Goal: Task Accomplishment & Management: Manage account settings

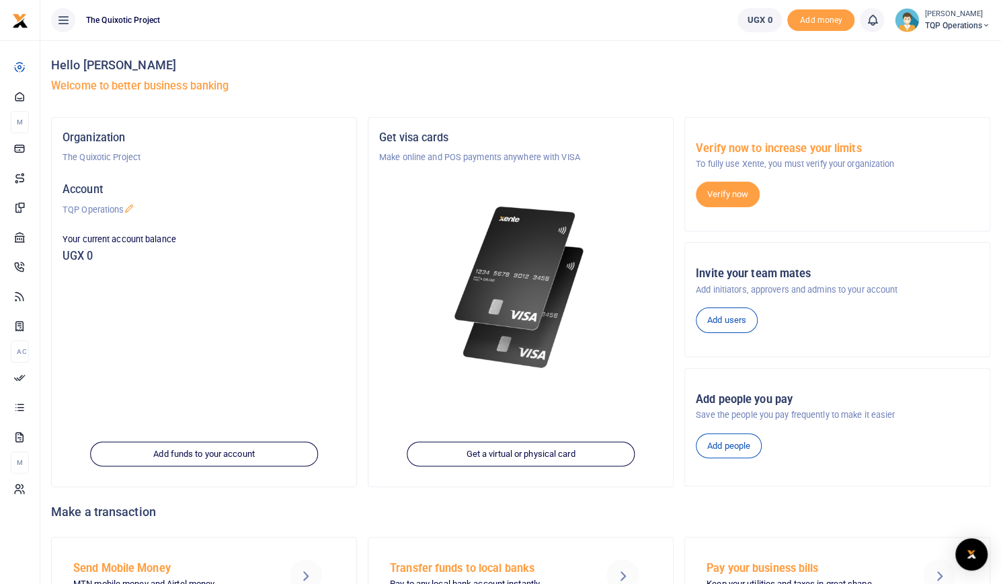
click at [960, 26] on span "TQP Operations" at bounding box center [957, 25] width 66 height 12
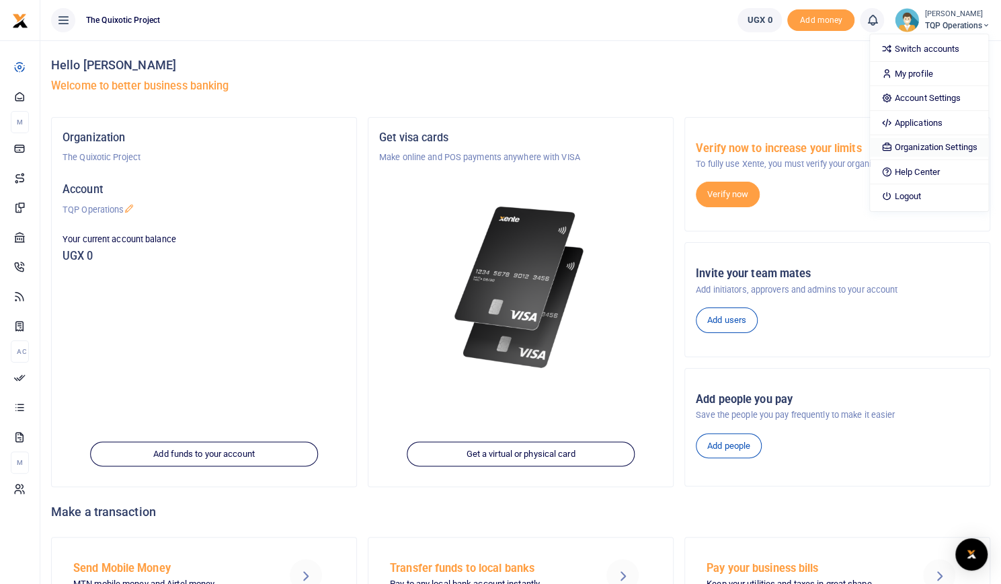
click at [947, 145] on link "Organization Settings" at bounding box center [929, 147] width 118 height 19
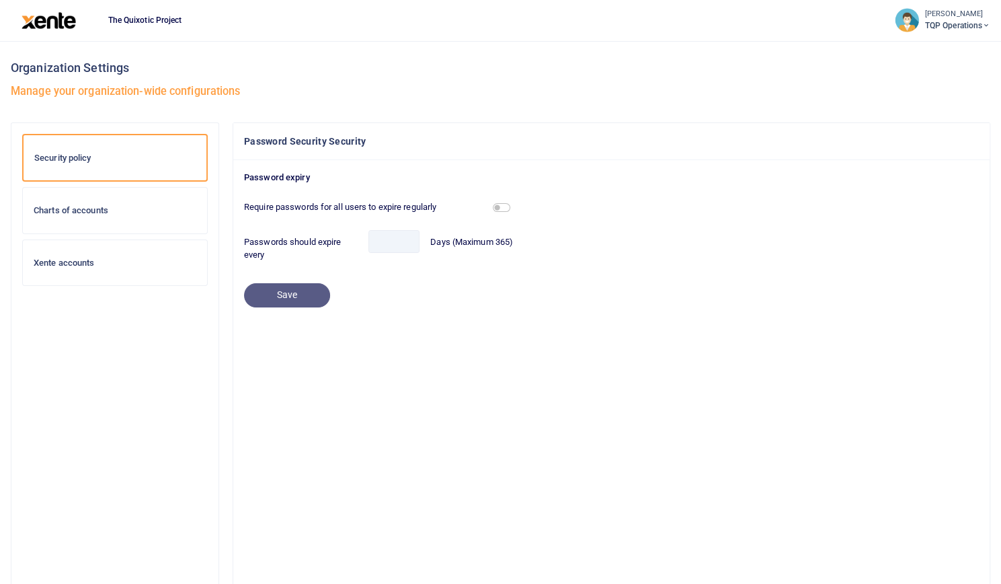
click at [90, 253] on div "Xente accounts" at bounding box center [115, 263] width 184 height 46
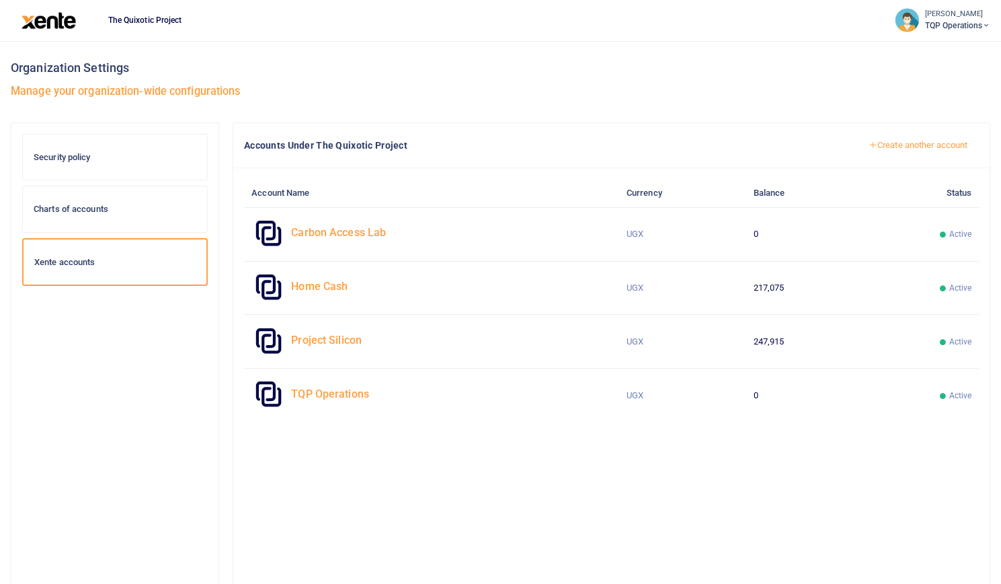
click at [978, 31] on span "TQP Operations" at bounding box center [957, 25] width 66 height 12
click at [941, 15] on small "[PERSON_NAME]" at bounding box center [957, 14] width 66 height 11
click at [62, 21] on img at bounding box center [49, 20] width 54 height 17
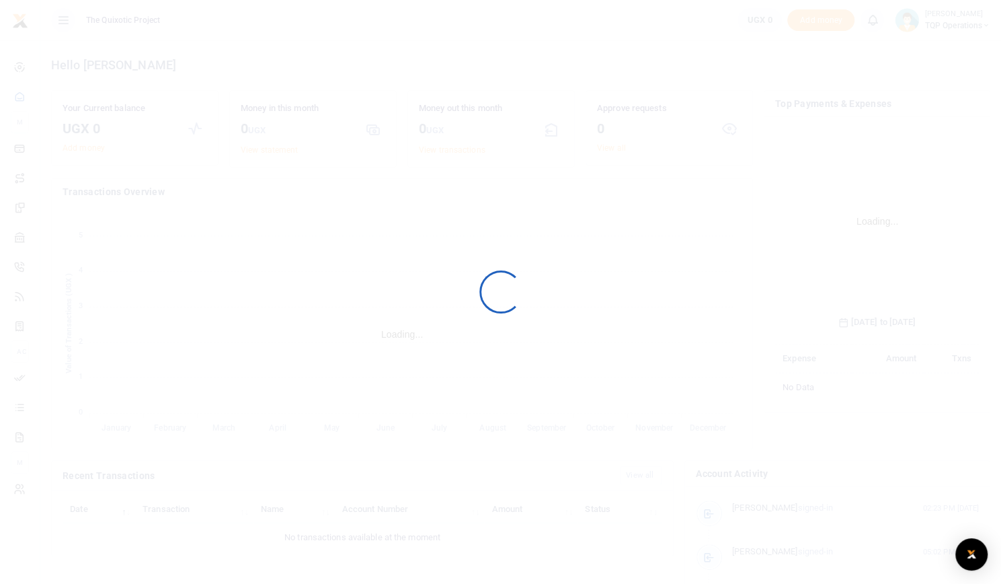
scroll to position [200, 194]
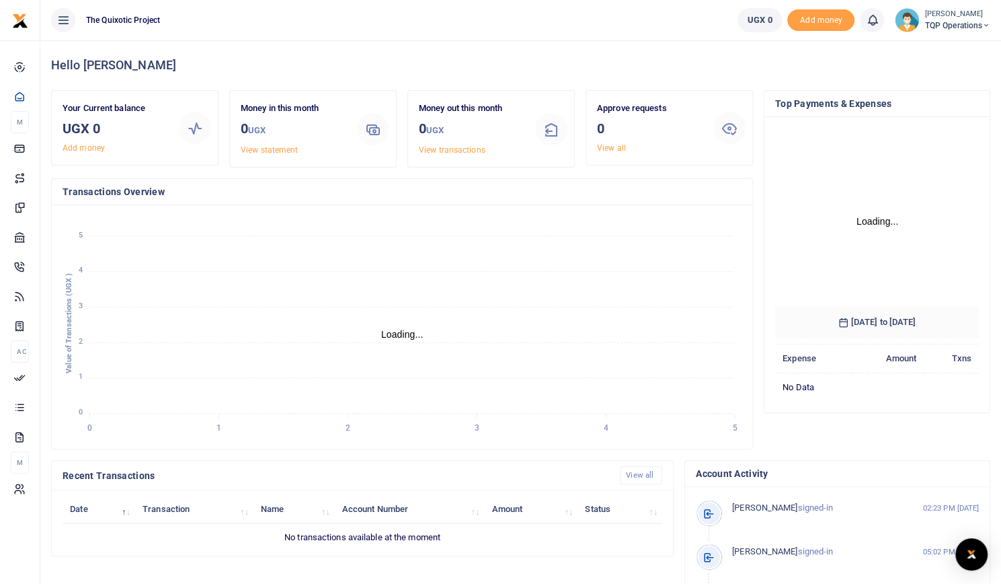
click at [982, 24] on icon at bounding box center [986, 25] width 8 height 9
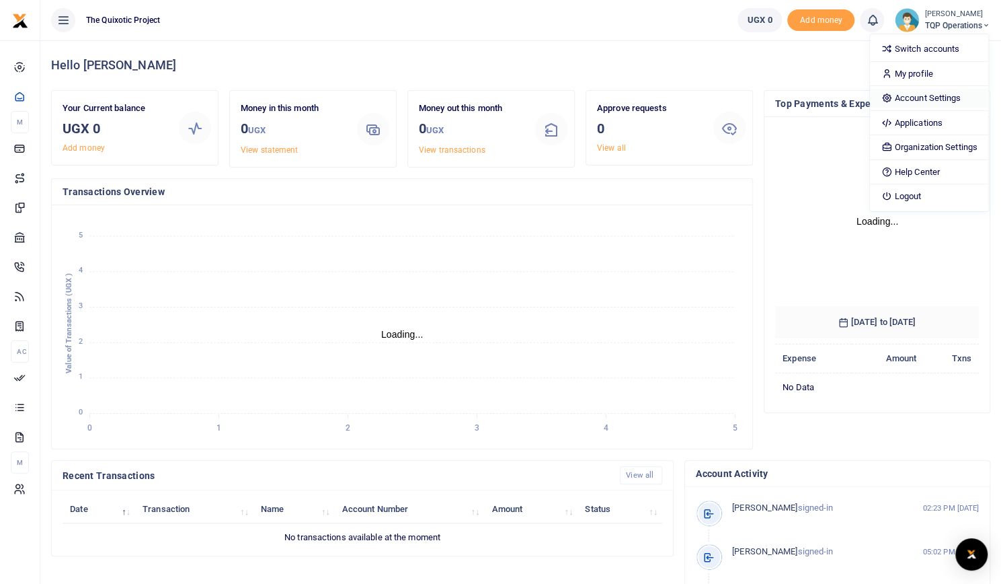
click at [944, 95] on link "Account Settings" at bounding box center [929, 98] width 118 height 19
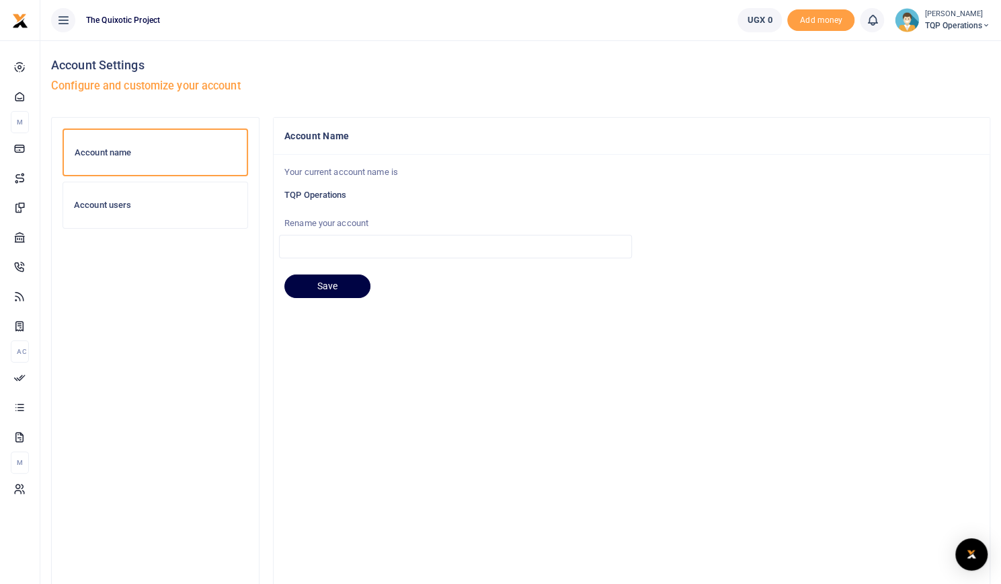
click at [144, 202] on h6 "Account users" at bounding box center [155, 205] width 163 height 11
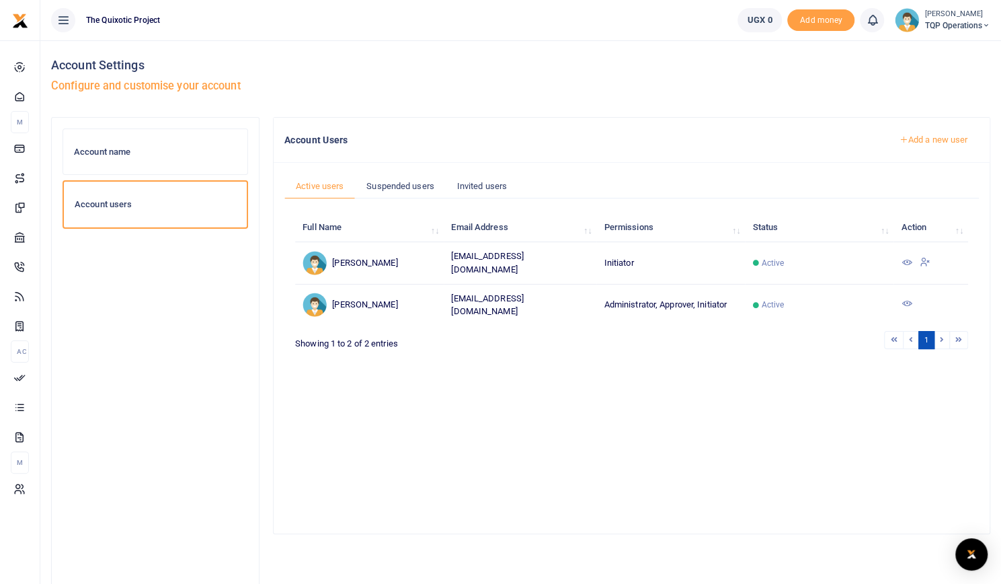
click at [906, 138] on link "Add a new user" at bounding box center [932, 139] width 91 height 23
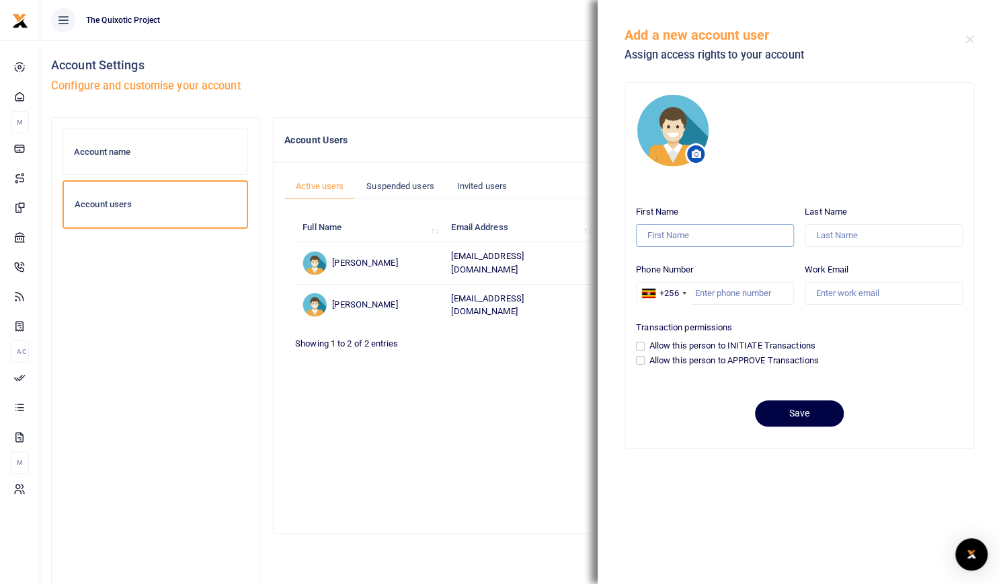
click at [744, 238] on input "First Name" at bounding box center [715, 235] width 158 height 23
type input "Gloria"
click at [855, 241] on input "Last Name" at bounding box center [884, 235] width 158 height 23
type input "Lamwaka"
click at [743, 296] on input "Phone Number" at bounding box center [715, 293] width 158 height 23
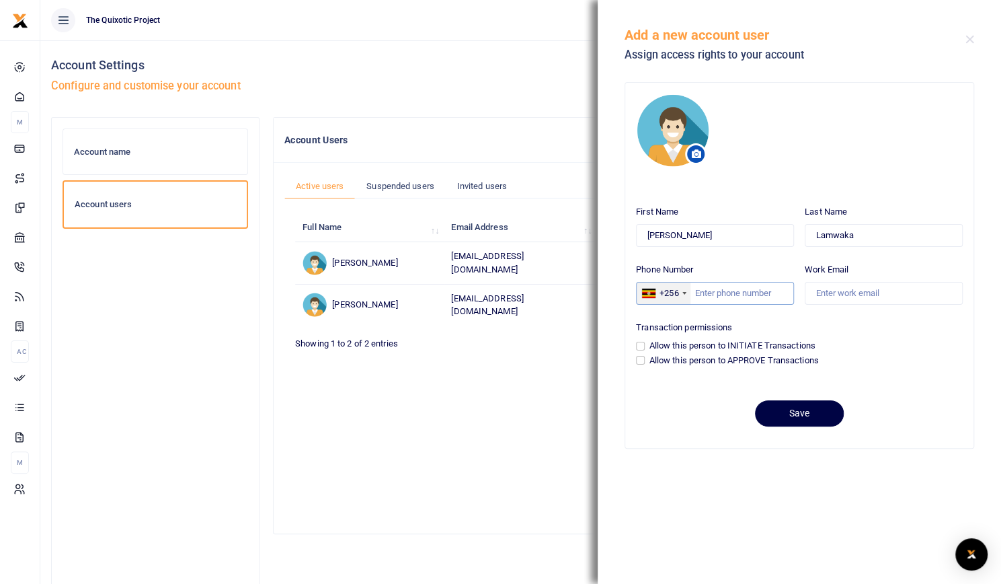
paste input "256774888515"
click at [709, 293] on input "256774888515" at bounding box center [715, 293] width 158 height 23
type input "774888515"
click at [828, 288] on input "Work Email" at bounding box center [884, 293] width 158 height 23
type input "[EMAIL_ADDRESS][DOMAIN_NAME]"
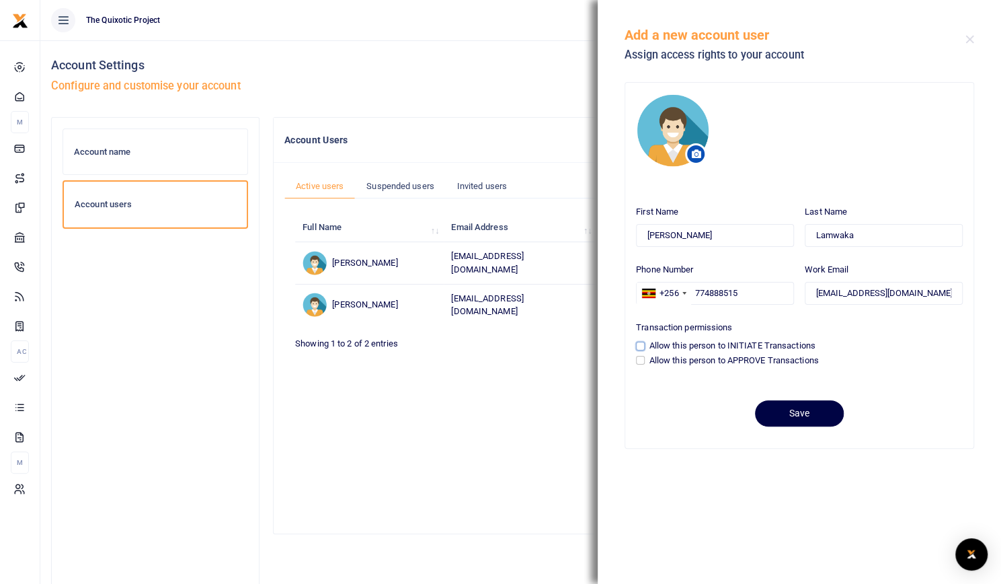
click at [643, 346] on input "Allow this person to INITIATE Transactions" at bounding box center [640, 346] width 9 height 9
checkbox input "true"
click at [800, 408] on button "Save" at bounding box center [799, 413] width 89 height 26
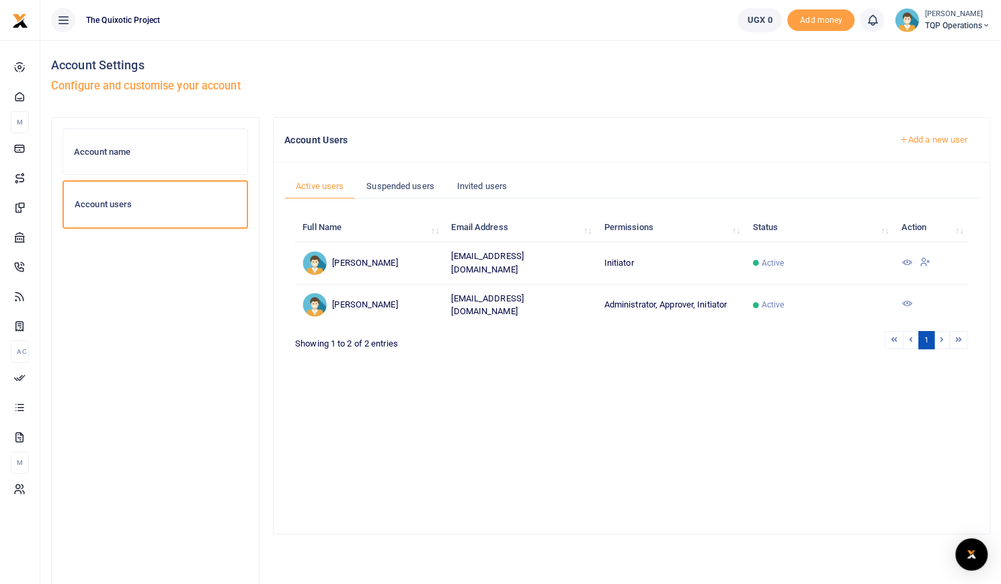
click at [925, 262] on icon at bounding box center [925, 261] width 11 height 12
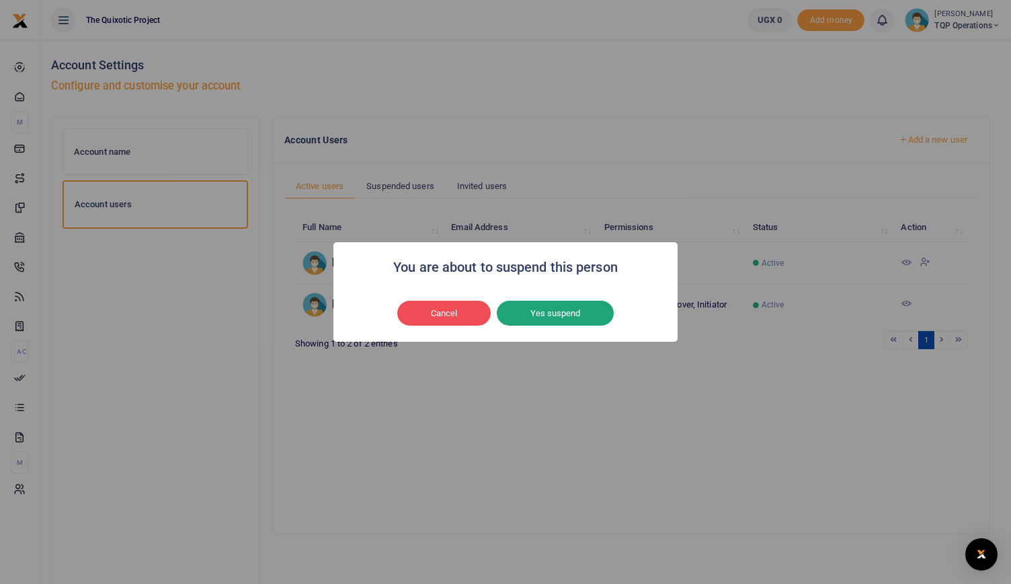
click at [536, 315] on button "Yes suspend" at bounding box center [555, 314] width 117 height 26
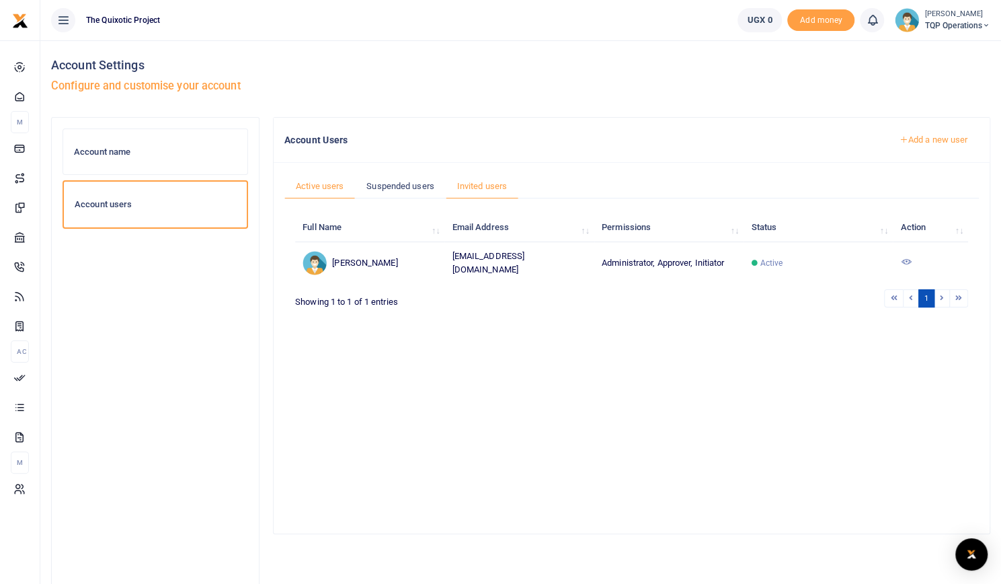
click at [490, 188] on link "Invited users" at bounding box center [482, 186] width 73 height 26
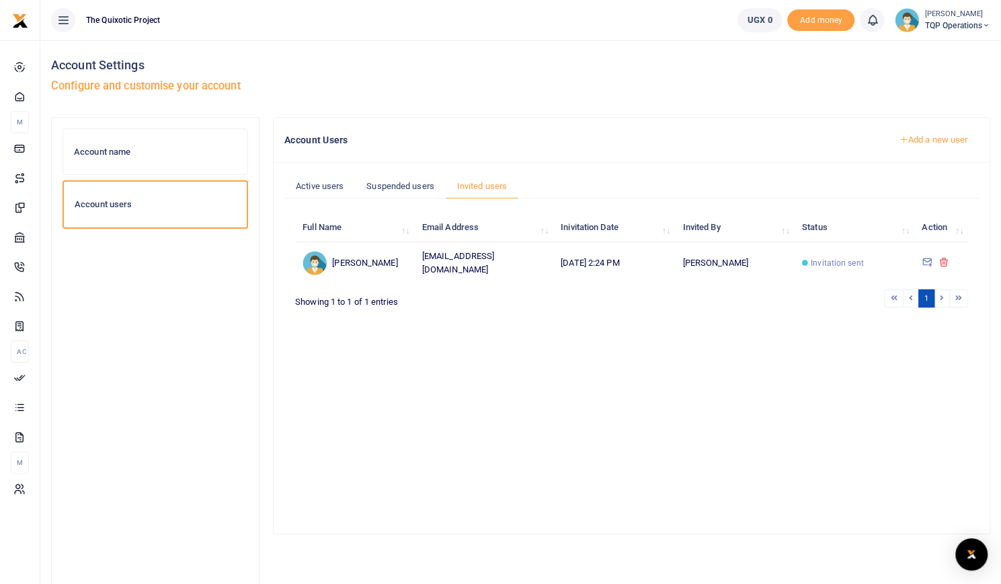
click at [984, 28] on icon at bounding box center [986, 25] width 8 height 9
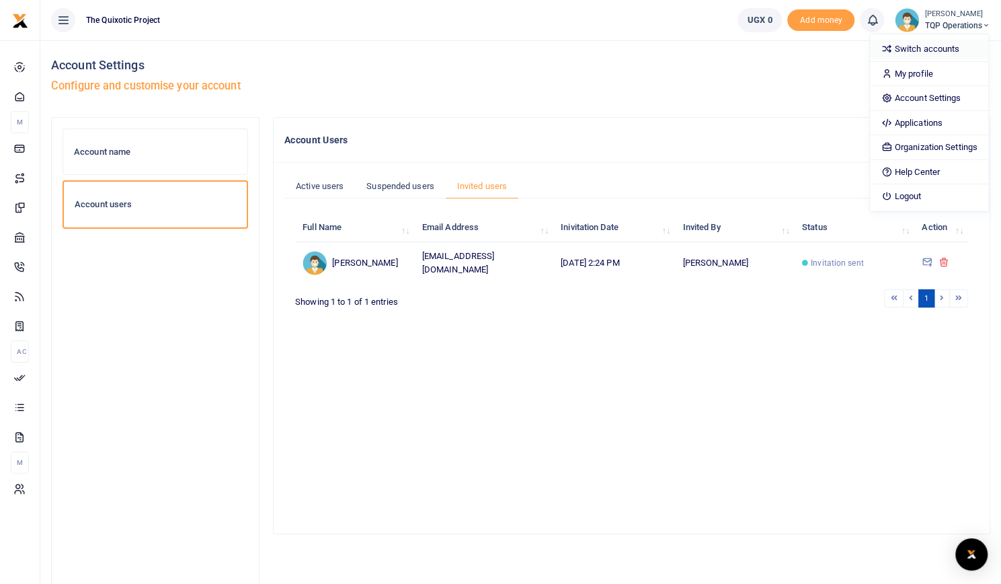
click at [934, 46] on link "Switch accounts" at bounding box center [929, 49] width 118 height 19
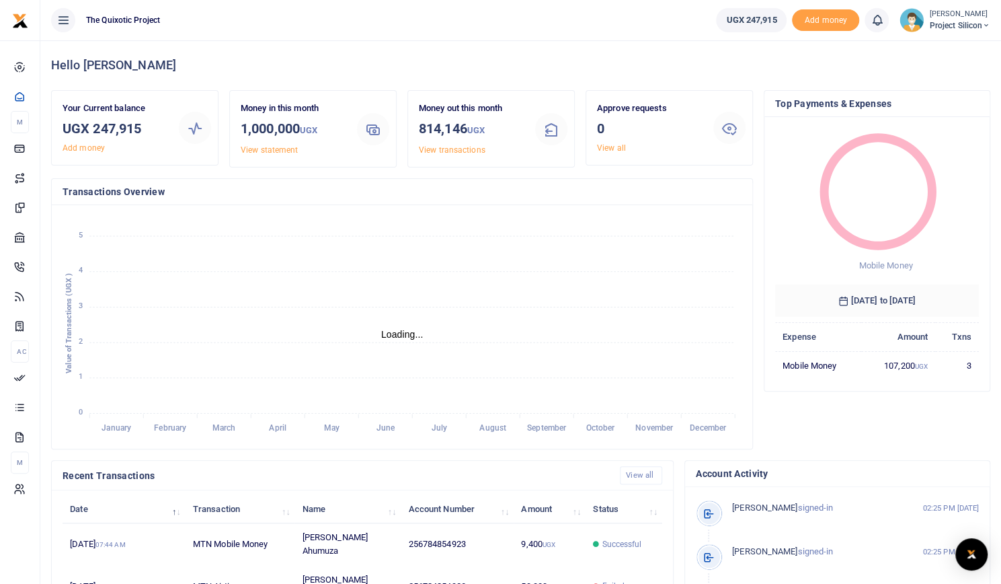
scroll to position [11, 11]
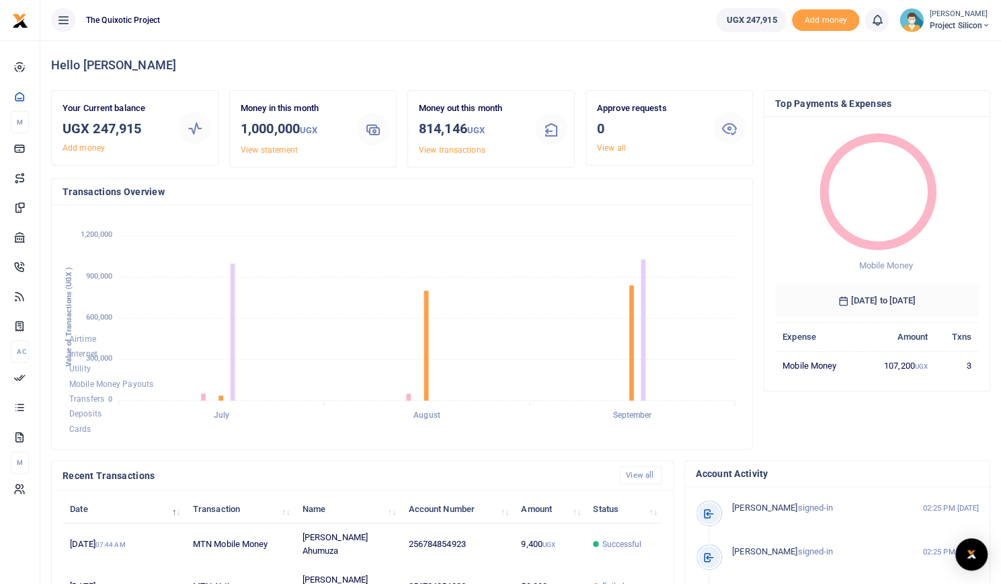
click at [982, 26] on icon at bounding box center [986, 25] width 8 height 9
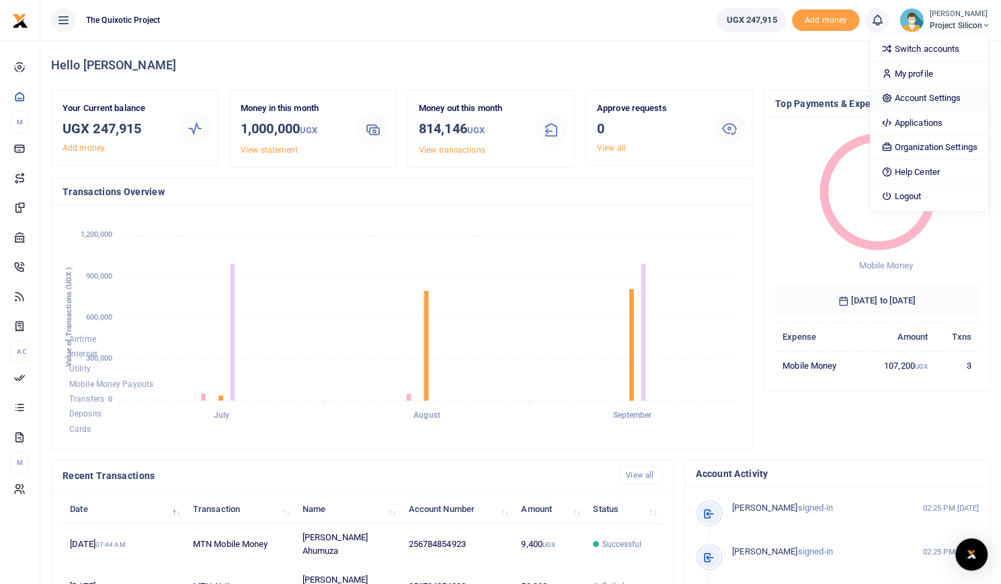
click at [936, 102] on link "Account Settings" at bounding box center [929, 98] width 118 height 19
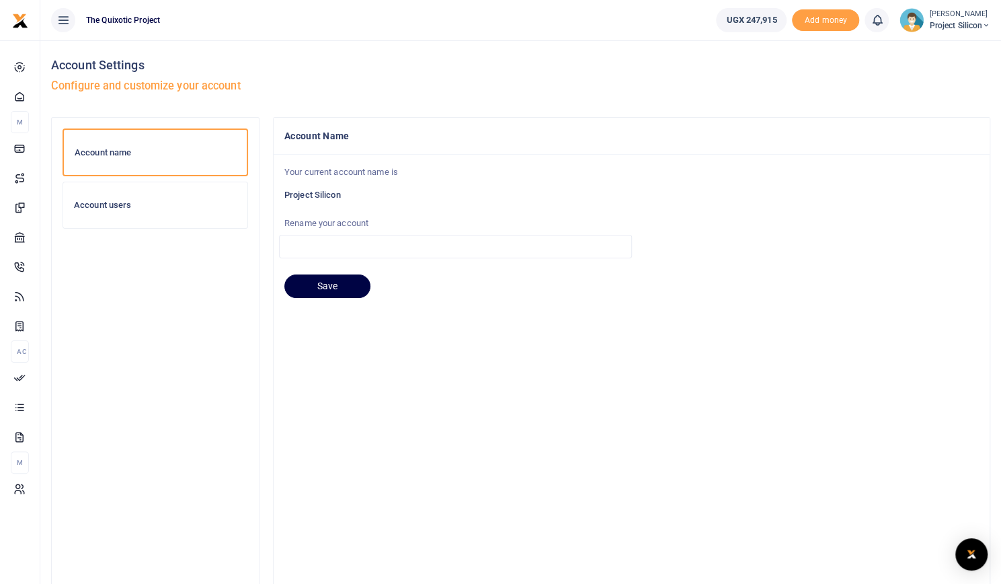
click at [132, 202] on h6 "Account users" at bounding box center [155, 205] width 163 height 11
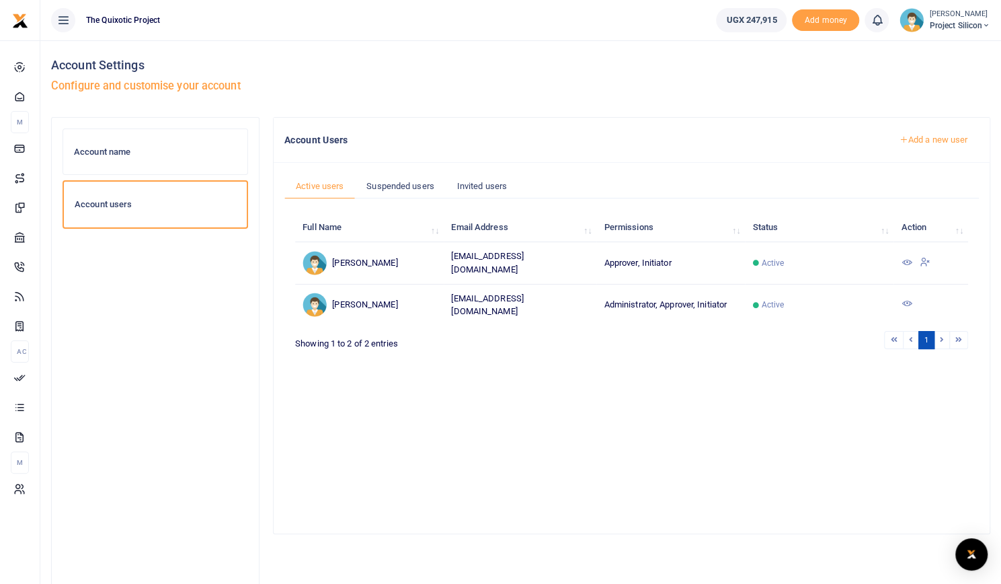
click at [930, 260] on icon at bounding box center [925, 261] width 11 height 12
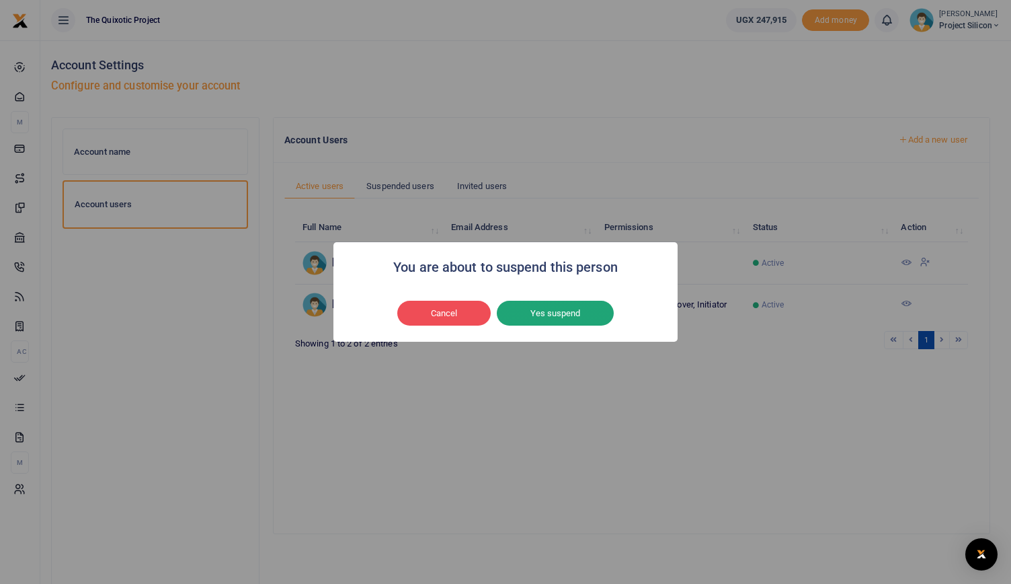
click at [574, 314] on button "Yes suspend" at bounding box center [555, 314] width 117 height 26
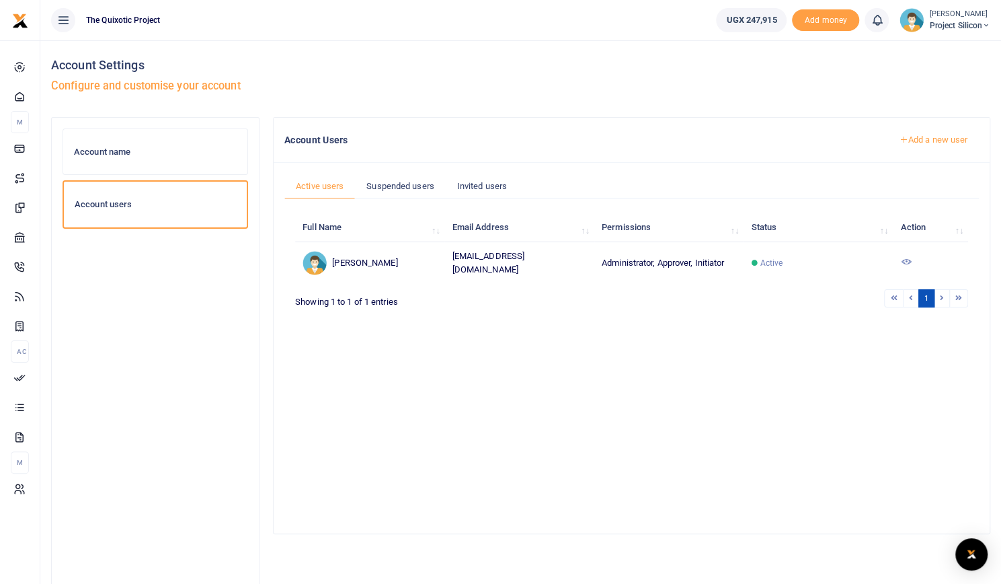
click at [922, 139] on link "Add a new user" at bounding box center [932, 139] width 91 height 23
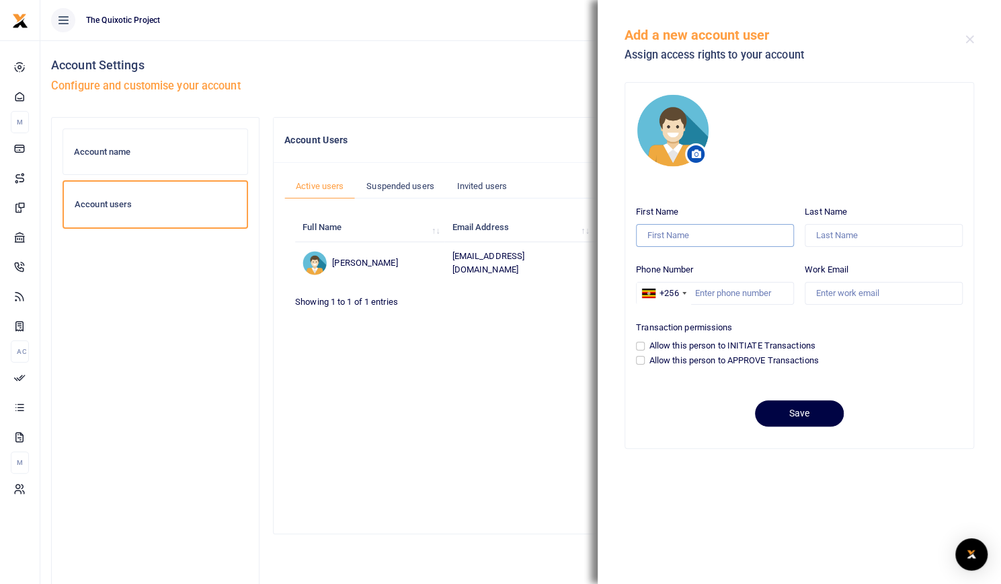
click at [683, 237] on input "First Name" at bounding box center [715, 235] width 158 height 23
type input "Gloria"
type input "Lamwaka"
click at [877, 294] on input "Work Email" at bounding box center [884, 293] width 158 height 23
type input "admin@thequixoticproject.com"
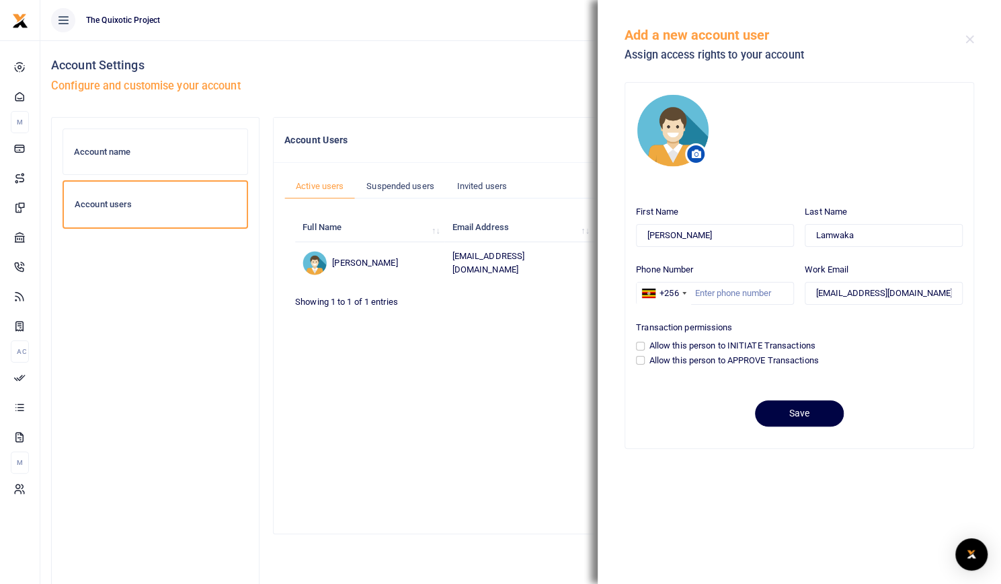
click at [902, 349] on div "Allow this person to INITIATE Transactions" at bounding box center [799, 345] width 327 height 13
click at [643, 346] on input "Allow this person to INITIATE Transactions" at bounding box center [640, 346] width 9 height 9
checkbox input "true"
click at [640, 358] on input "Allow this person to APPROVE Transactions" at bounding box center [640, 360] width 9 height 9
checkbox input "true"
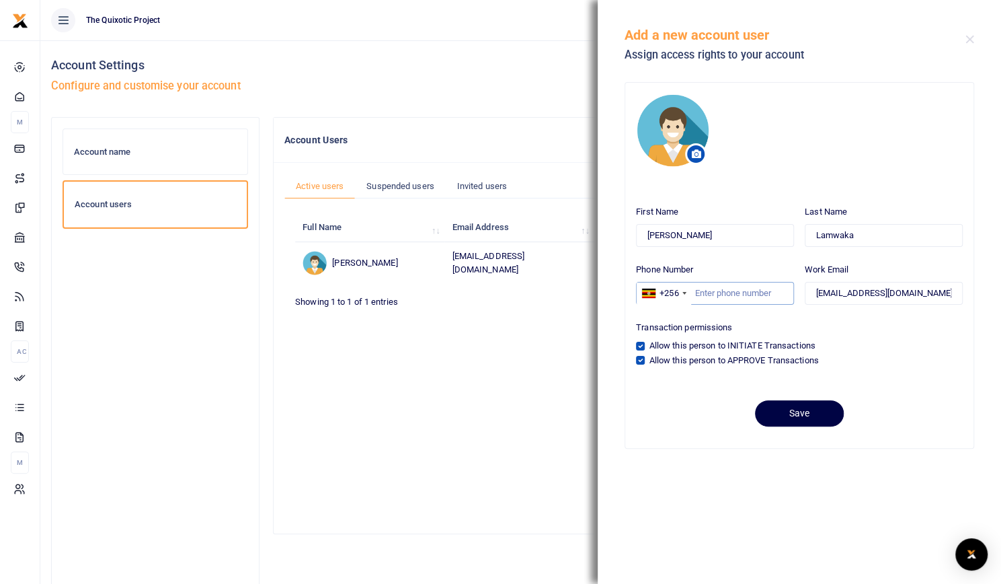
click at [756, 292] on input "Phone Number" at bounding box center [715, 293] width 158 height 23
paste input "774888515"
type input "774888515"
click at [797, 411] on button "Save" at bounding box center [799, 413] width 89 height 26
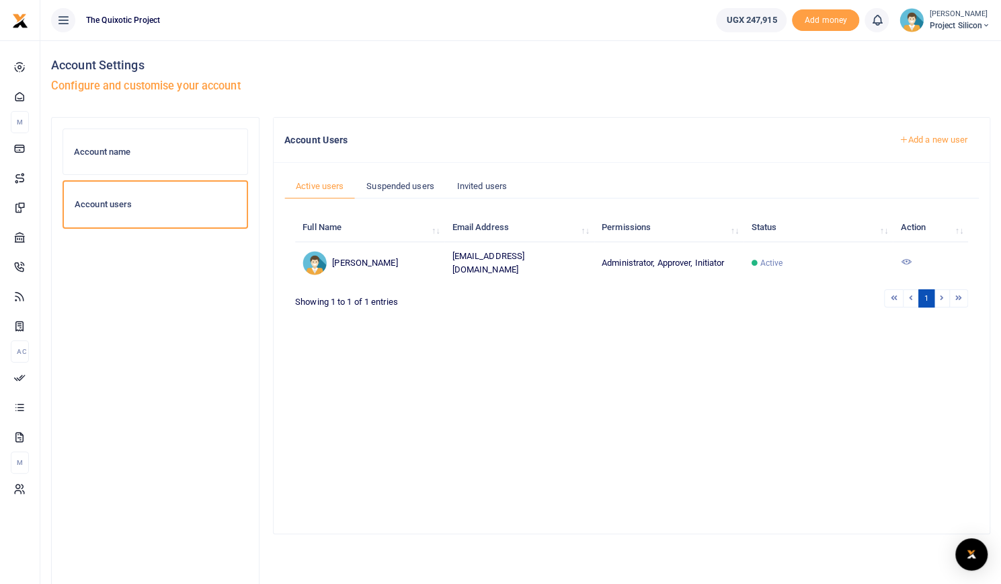
click at [966, 23] on span "Project Silicon" at bounding box center [959, 25] width 61 height 12
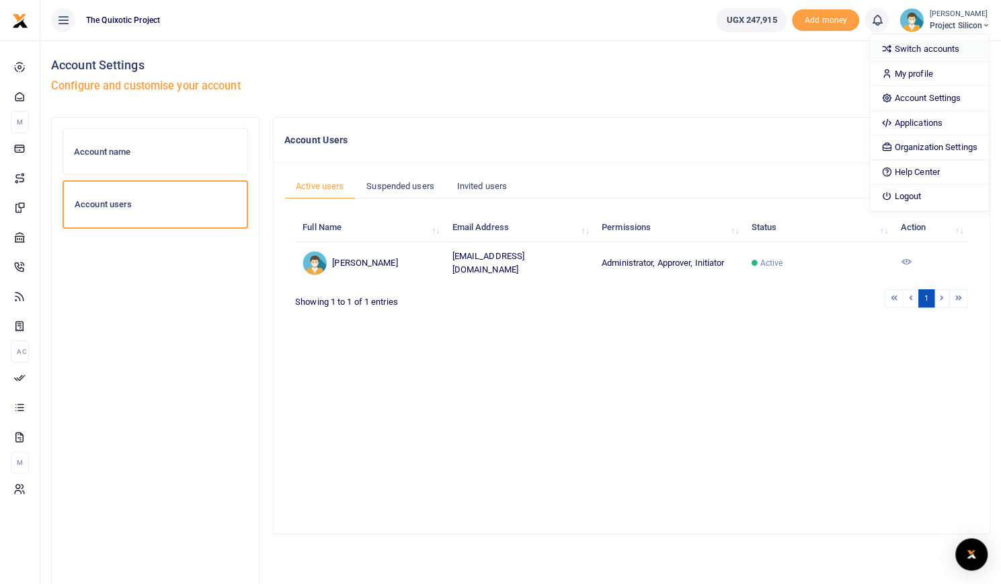
click at [949, 44] on link "Switch accounts" at bounding box center [929, 49] width 118 height 19
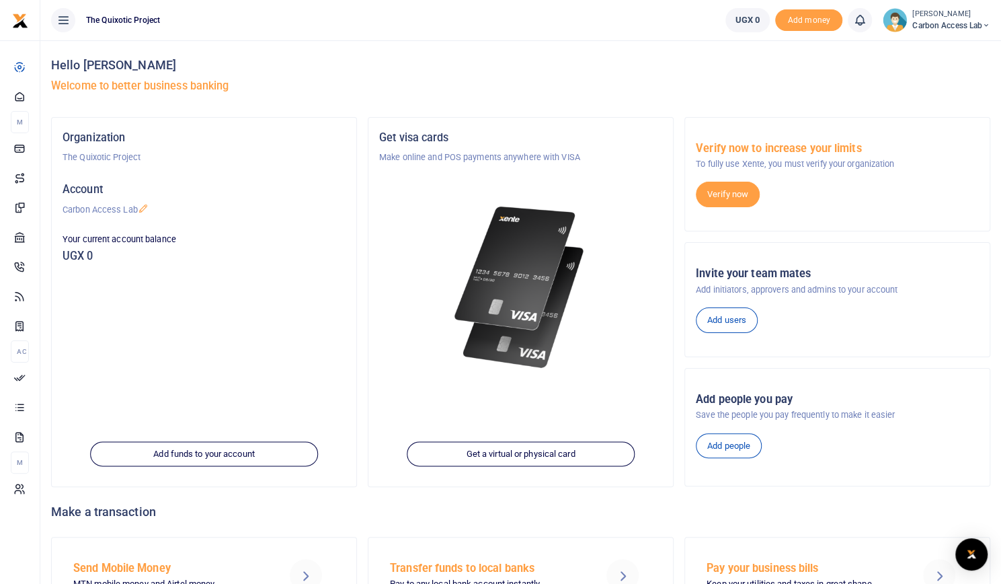
click at [980, 22] on span "Carbon Access Lab" at bounding box center [951, 25] width 78 height 12
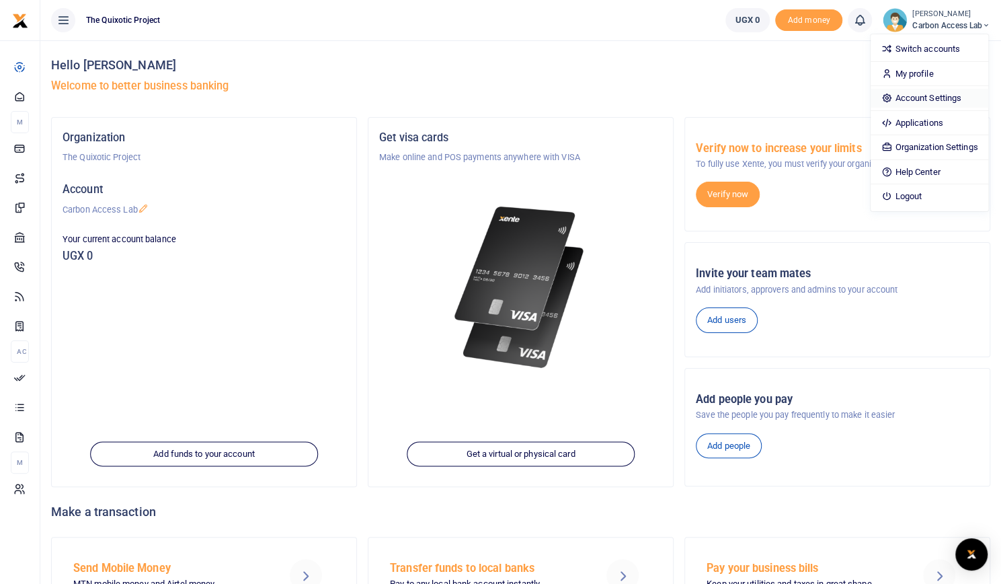
click at [935, 100] on link "Account Settings" at bounding box center [930, 98] width 118 height 19
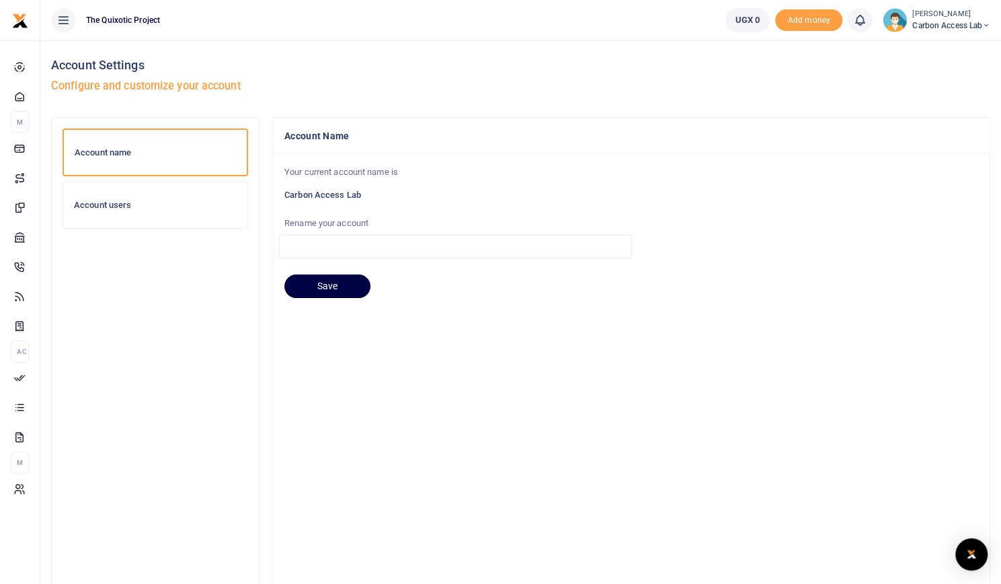
click at [111, 206] on h6 "Account users" at bounding box center [155, 205] width 163 height 11
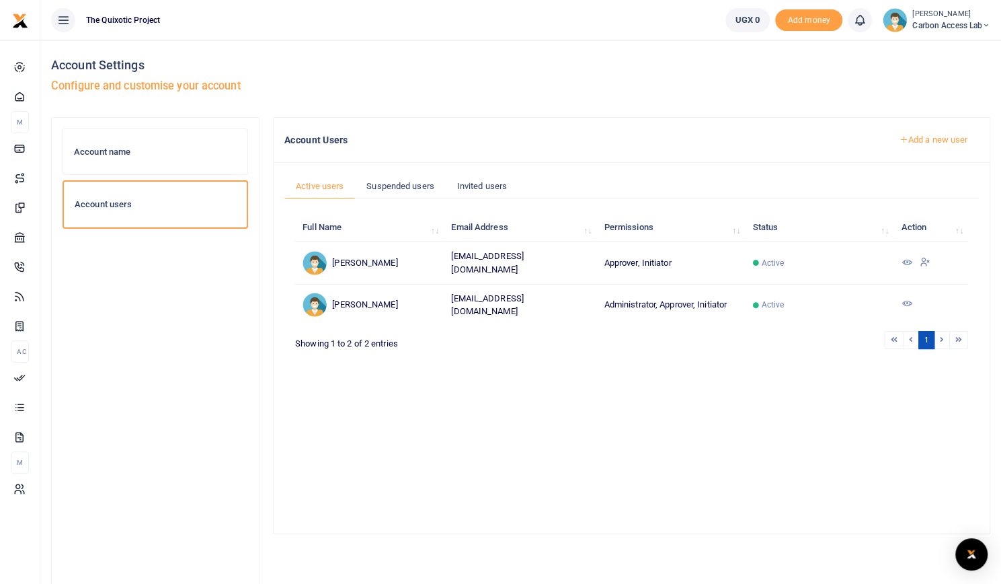
click at [927, 260] on icon at bounding box center [925, 261] width 11 height 12
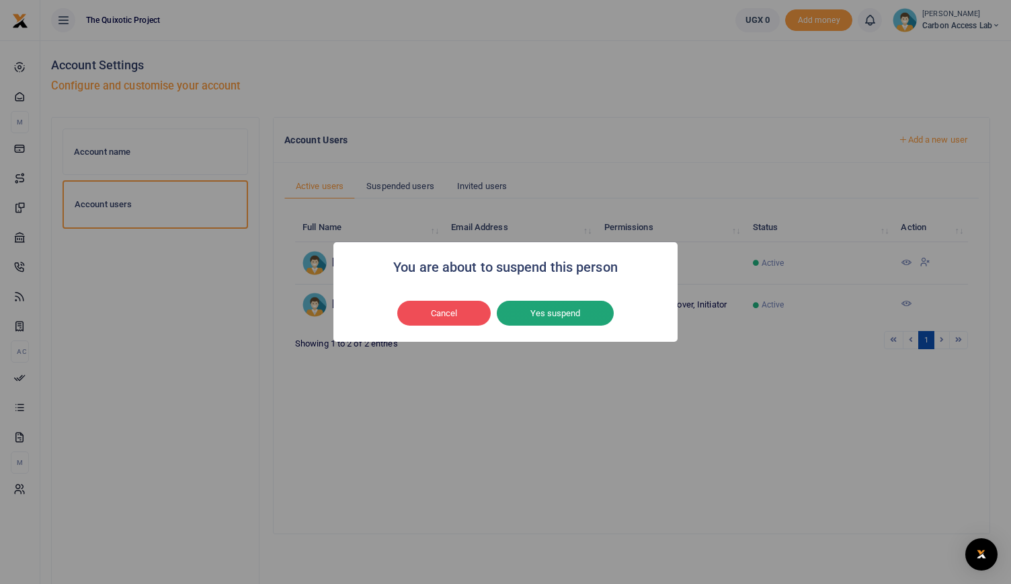
click at [561, 316] on button "Yes suspend" at bounding box center [555, 314] width 117 height 26
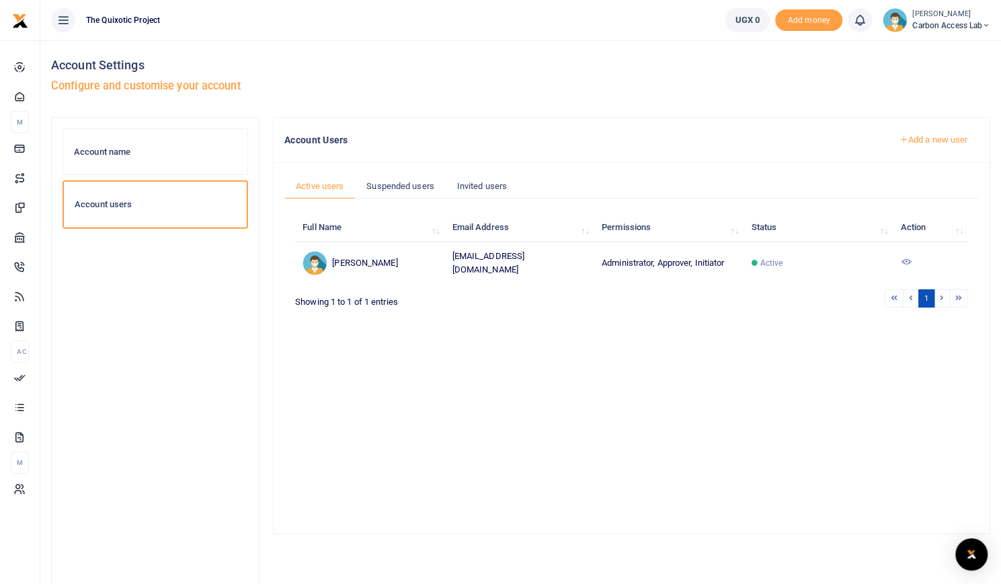
click at [932, 139] on link "Add a new user" at bounding box center [932, 139] width 91 height 23
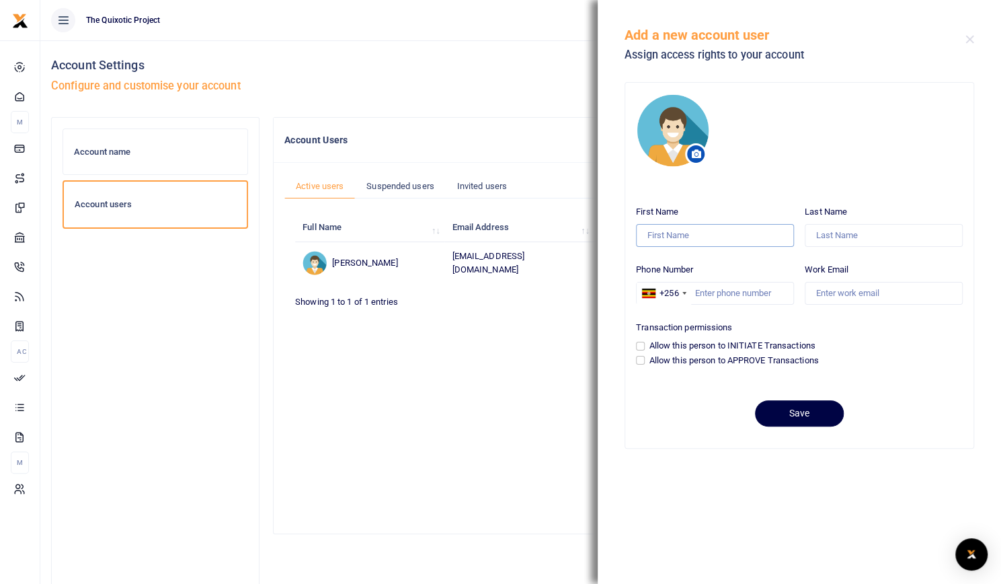
click at [718, 237] on input "First Name" at bounding box center [715, 235] width 158 height 23
type input "[PERSON_NAME]"
type input "Lamwaka"
click at [839, 302] on input "Work Email" at bounding box center [884, 293] width 158 height 23
type input "[EMAIL_ADDRESS][DOMAIN_NAME]"
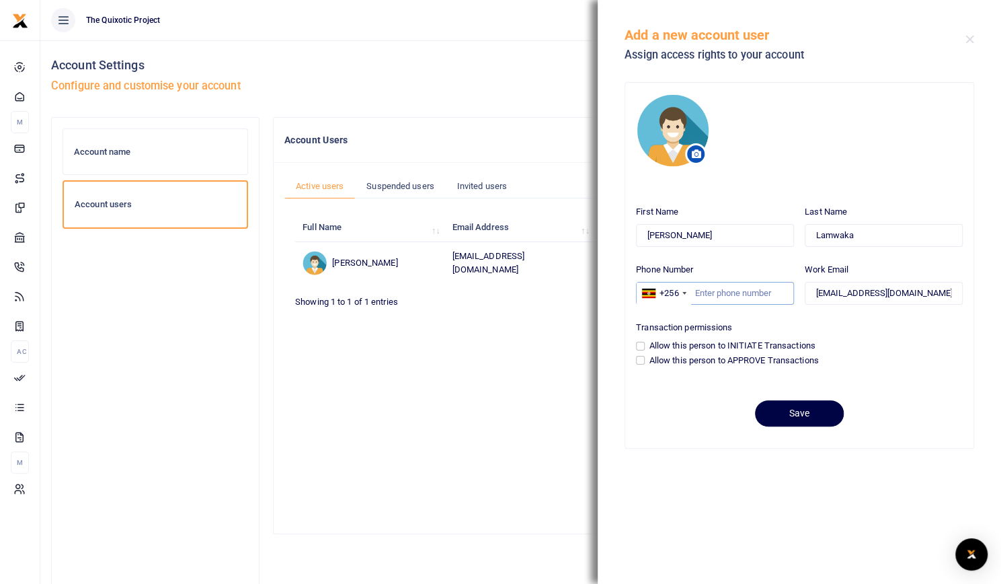
click at [729, 291] on input "Phone Number" at bounding box center [715, 293] width 158 height 23
paste input "774888515"
type input "774888515"
click at [639, 345] on input "Allow this person to INITIATE Transactions" at bounding box center [640, 346] width 9 height 9
checkbox input "true"
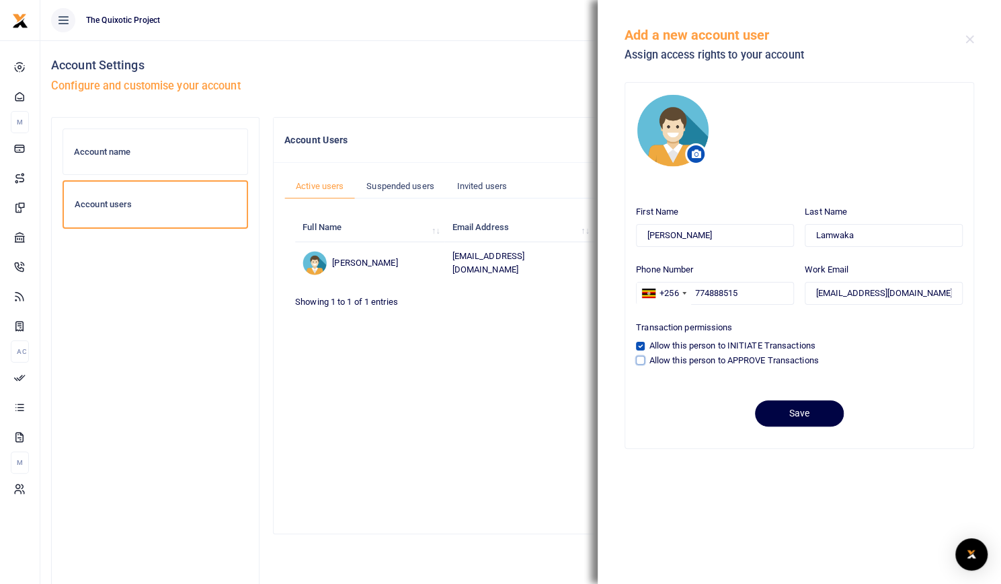
click at [641, 357] on input "Allow this person to APPROVE Transactions" at bounding box center [640, 360] width 9 height 9
checkbox input "true"
click at [801, 415] on button "Save" at bounding box center [799, 413] width 89 height 26
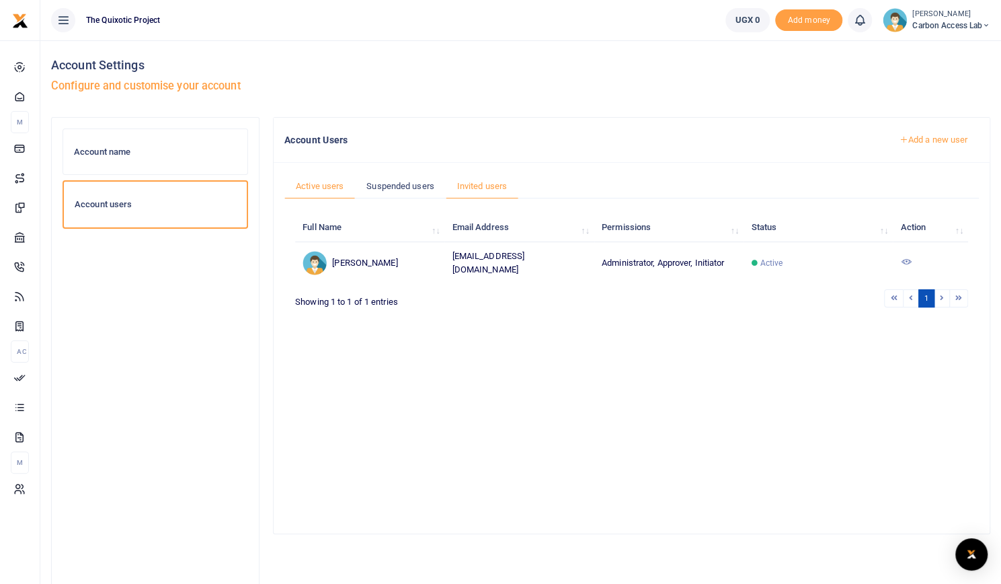
click at [481, 184] on link "Invited users" at bounding box center [482, 186] width 73 height 26
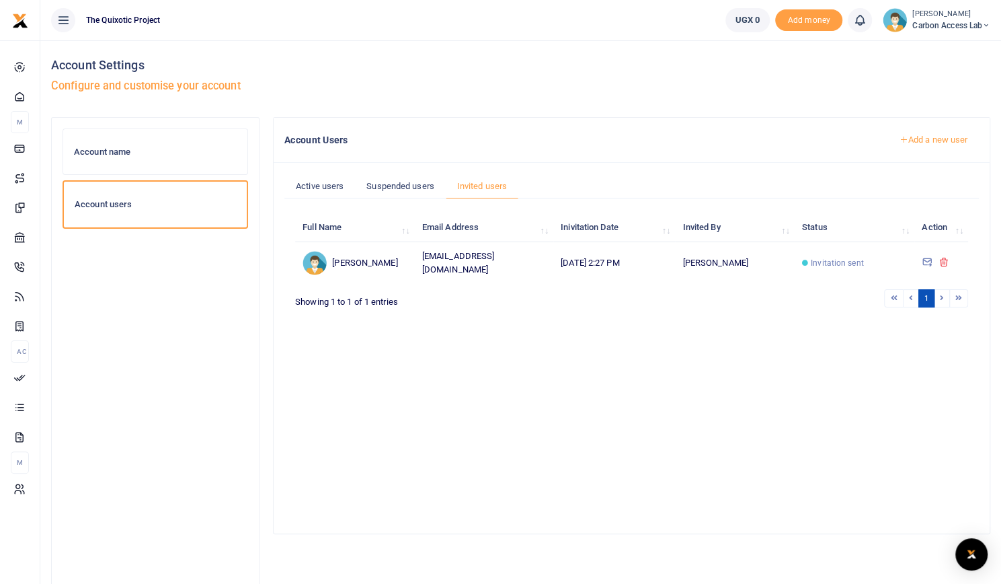
click at [580, 80] on h5 "Configure and customise your account" at bounding box center [520, 85] width 939 height 13
click at [969, 24] on span "Carbon Access Lab" at bounding box center [951, 25] width 78 height 12
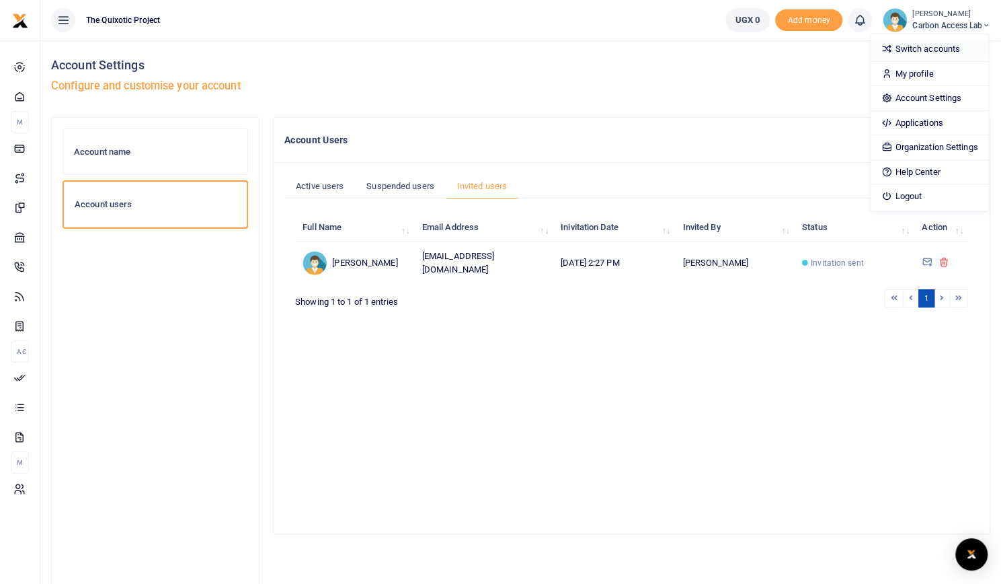
click at [955, 44] on link "Switch accounts" at bounding box center [930, 49] width 118 height 19
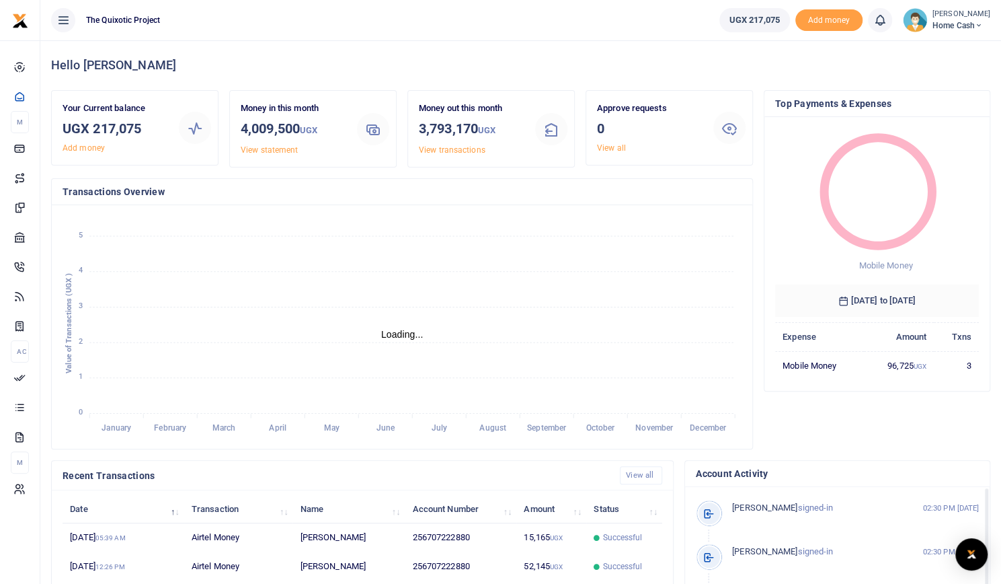
click at [726, 213] on div "January January February February March March April April May May June June Jul…" at bounding box center [402, 326] width 701 height 243
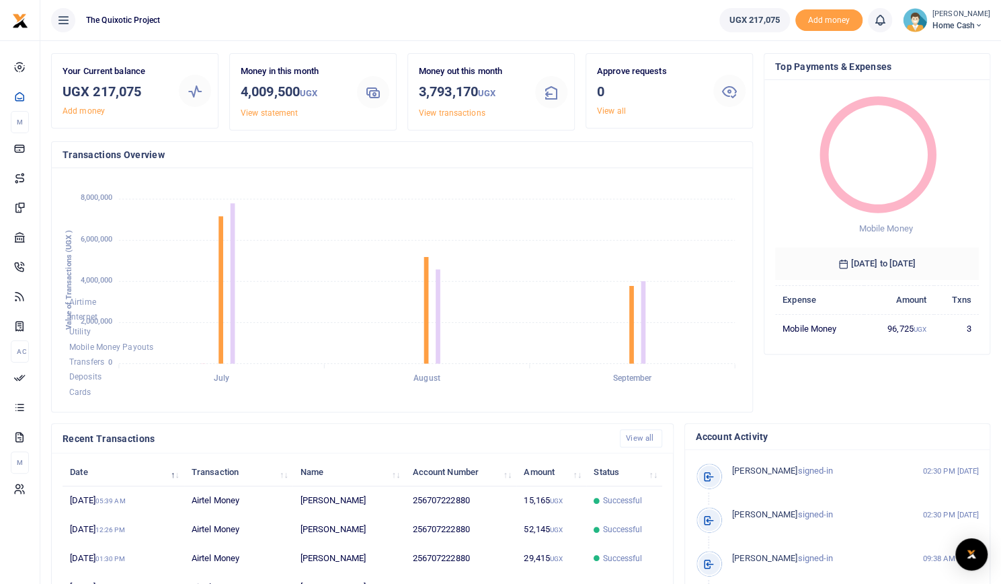
scroll to position [36, 0]
click at [204, 237] on foreignobject "Airtime Internet Utility Mobile Money Payouts Transfers Deposits Cards" at bounding box center [402, 291] width 679 height 222
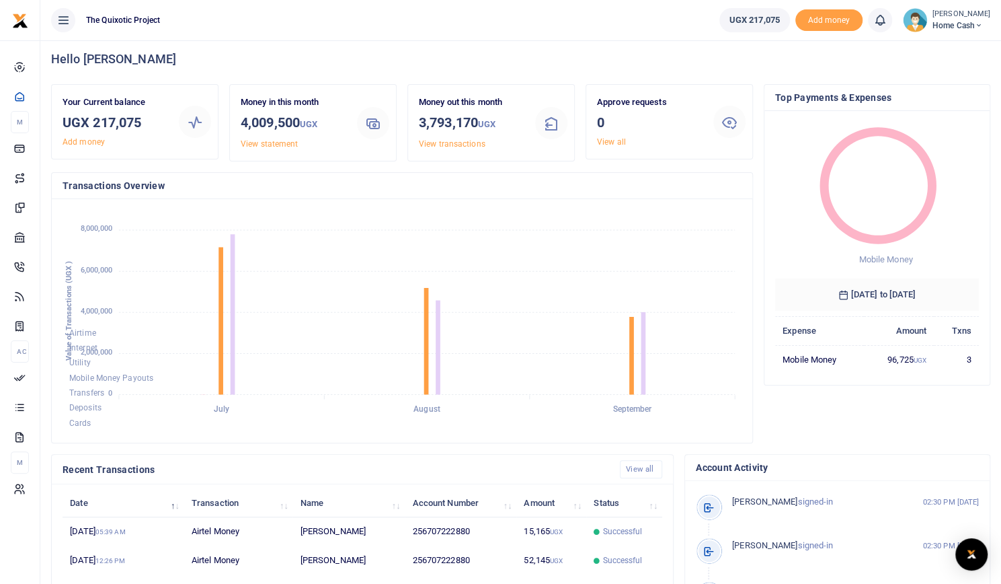
scroll to position [0, 0]
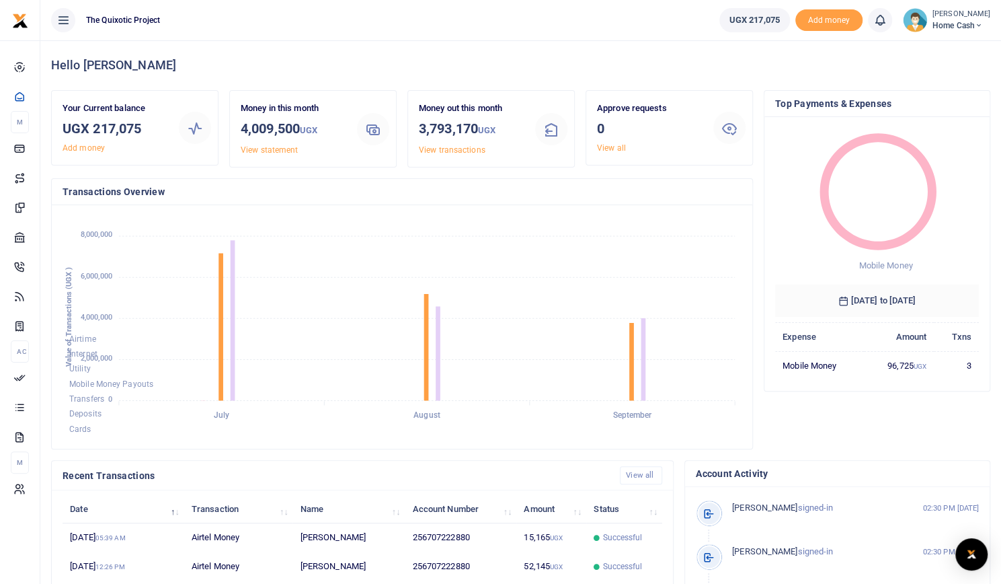
click at [979, 25] on span "Home Cash" at bounding box center [961, 25] width 58 height 12
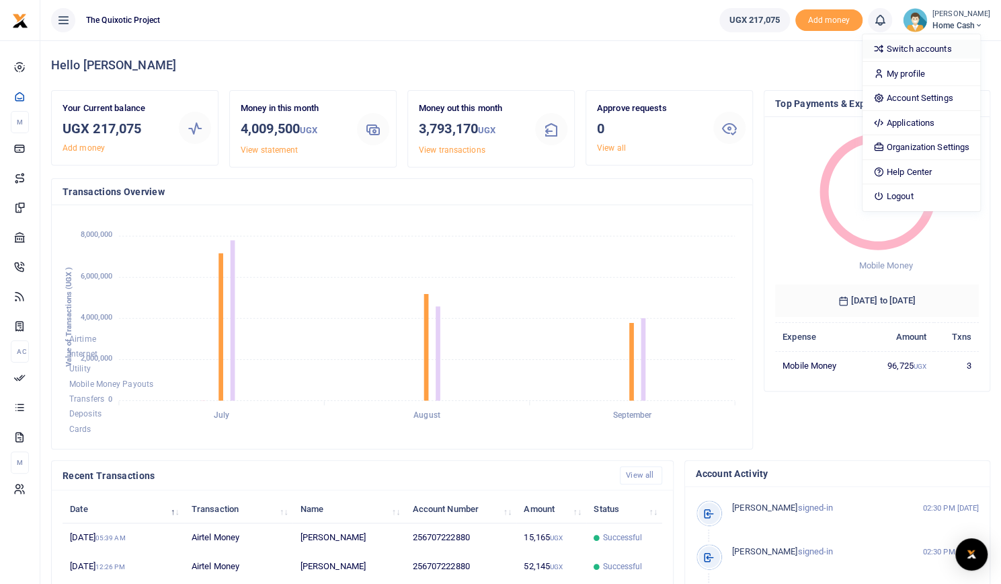
click at [942, 44] on link "Switch accounts" at bounding box center [922, 49] width 118 height 19
